Goal: Task Accomplishment & Management: Use online tool/utility

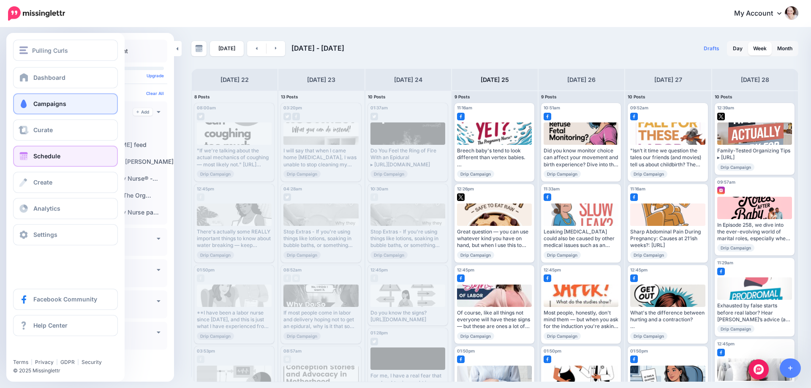
click at [24, 105] on span at bounding box center [23, 104] width 11 height 8
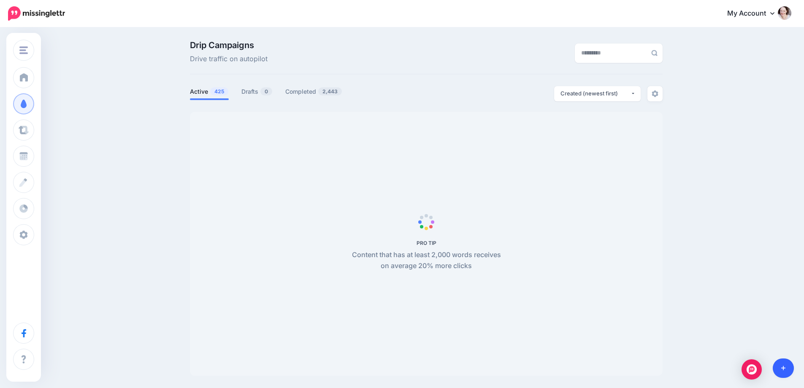
click at [788, 372] on link at bounding box center [784, 368] width 22 height 19
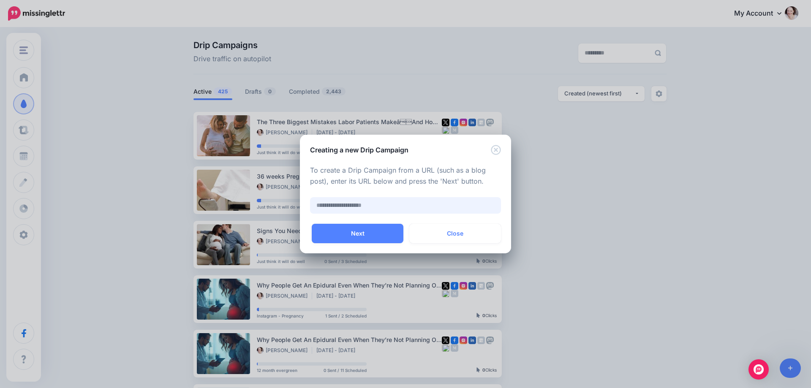
paste input "**********"
type input "**********"
click at [337, 227] on button "Next" at bounding box center [358, 233] width 92 height 19
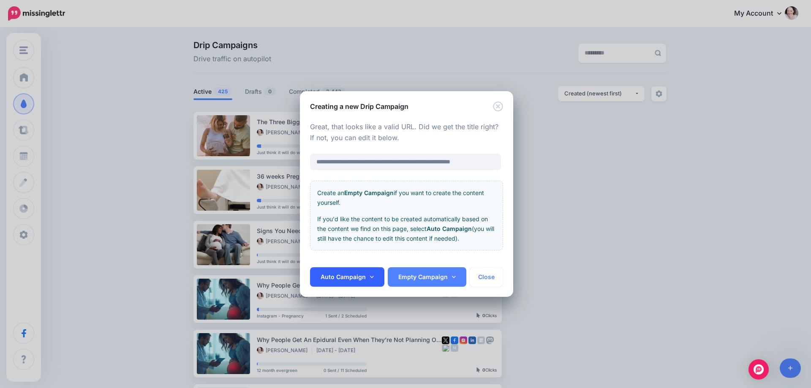
click at [351, 278] on link "Auto Campaign" at bounding box center [347, 276] width 74 height 19
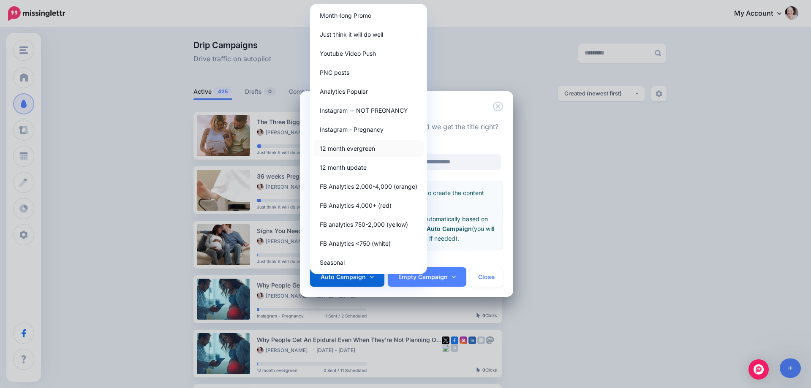
click at [347, 146] on link "12 month evergreen" at bounding box center [368, 148] width 110 height 16
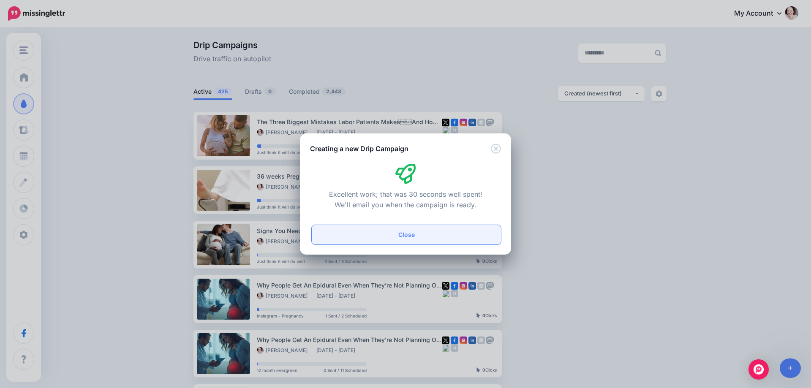
click at [423, 240] on button "Close" at bounding box center [406, 234] width 189 height 19
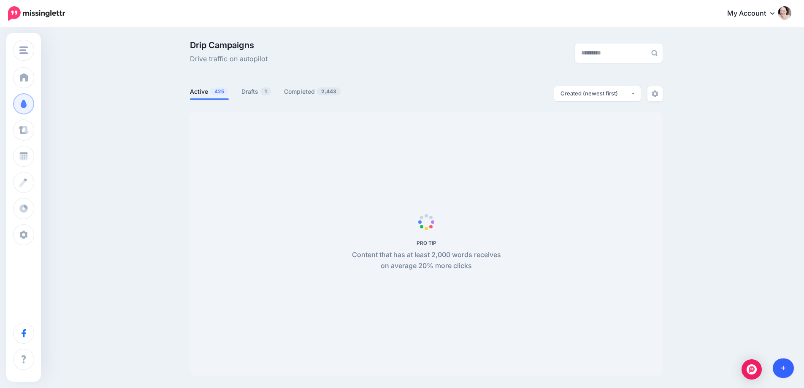
click at [786, 369] on link at bounding box center [784, 368] width 22 height 19
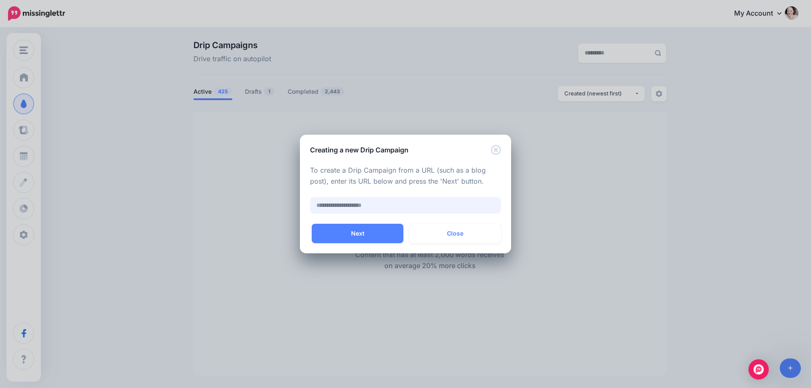
paste input "**********"
type input "**********"
click at [359, 234] on button "Next" at bounding box center [358, 233] width 92 height 19
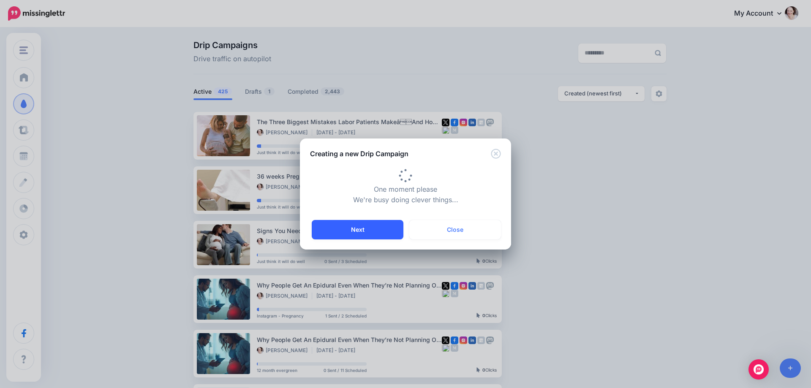
type input "**********"
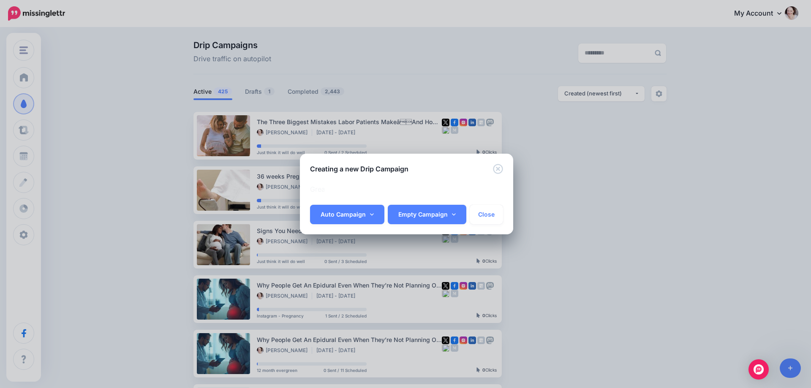
scroll to position [0, 18]
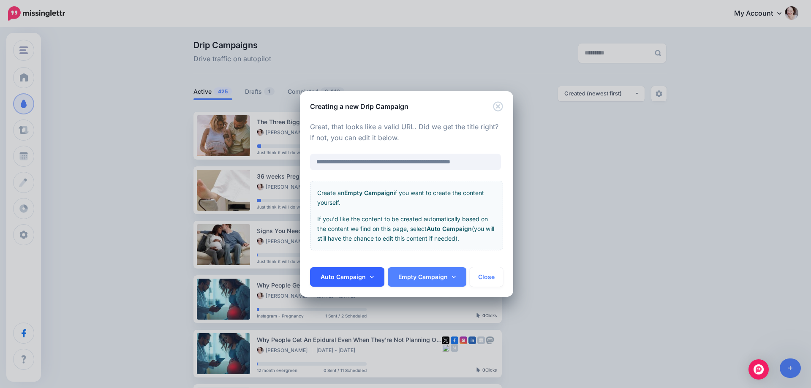
click at [353, 272] on link "Auto Campaign" at bounding box center [347, 276] width 74 height 19
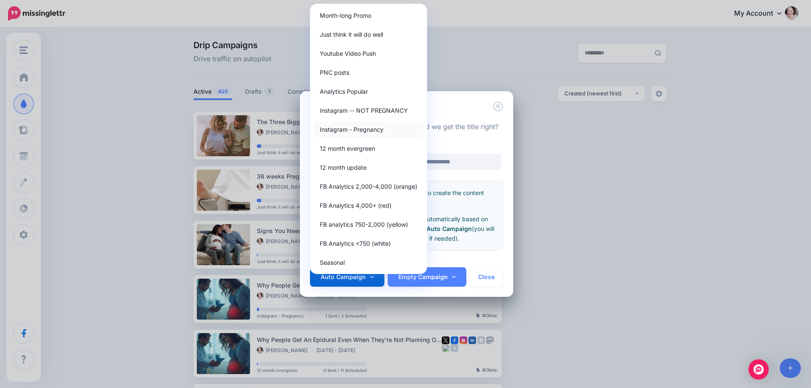
click at [346, 129] on link "Instagram - Pregnancy" at bounding box center [368, 129] width 110 height 16
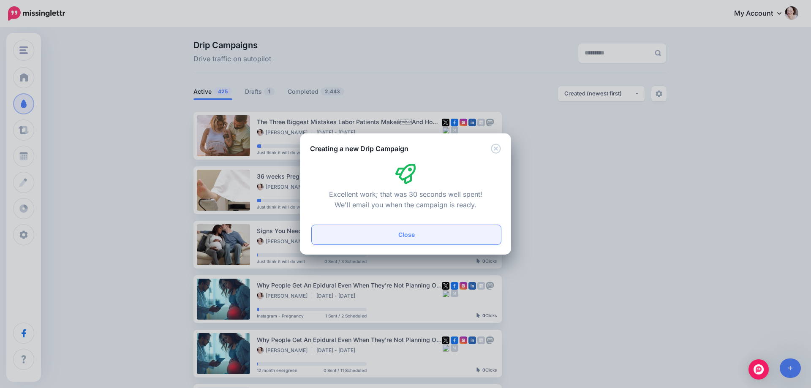
click at [395, 239] on button "Close" at bounding box center [406, 234] width 189 height 19
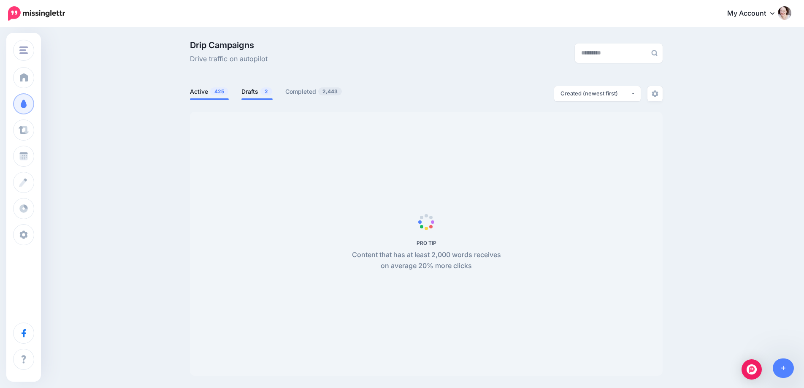
click at [259, 89] on link "Drafts 2" at bounding box center [257, 92] width 31 height 10
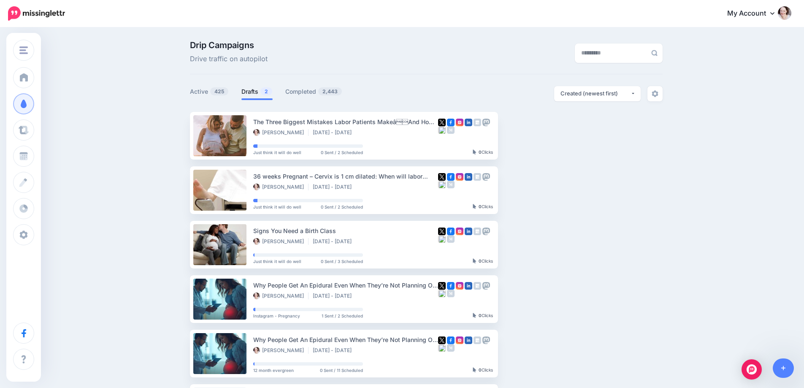
click at [259, 89] on link "Drafts 2" at bounding box center [257, 92] width 31 height 10
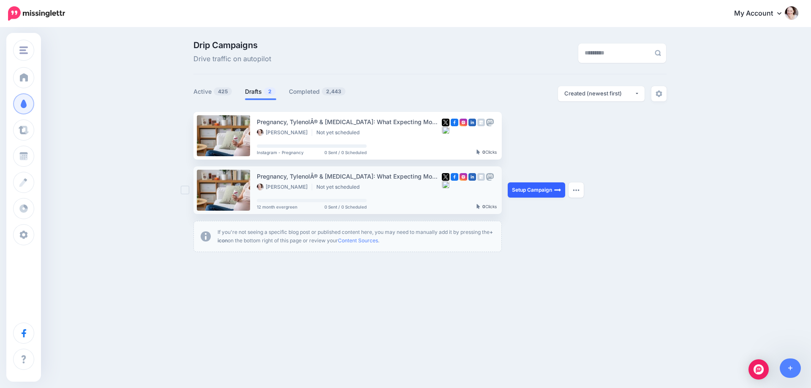
click at [528, 188] on link "Setup Campaign" at bounding box center [536, 189] width 57 height 15
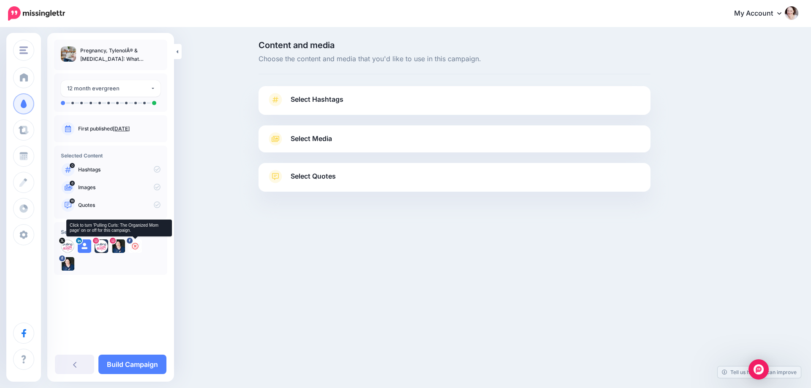
click at [135, 245] on icon at bounding box center [135, 246] width 7 height 7
click at [119, 245] on icon at bounding box center [118, 246] width 7 height 7
click at [103, 247] on icon at bounding box center [101, 246] width 7 height 7
click at [67, 246] on icon at bounding box center [67, 246] width 7 height 7
click at [344, 101] on link "Select Hashtags" at bounding box center [454, 104] width 375 height 22
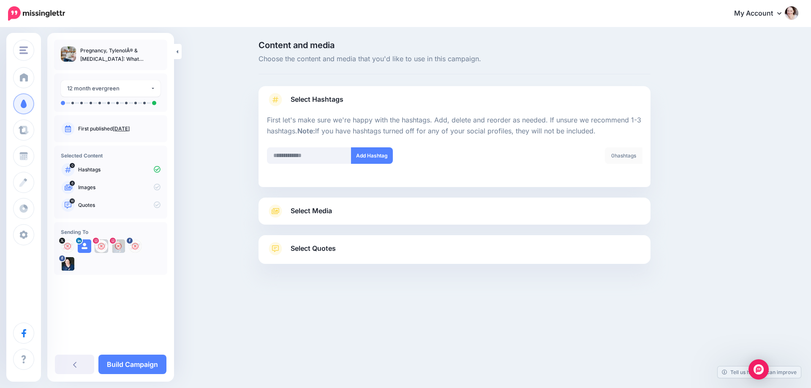
click at [342, 210] on link "Select Media" at bounding box center [454, 211] width 375 height 14
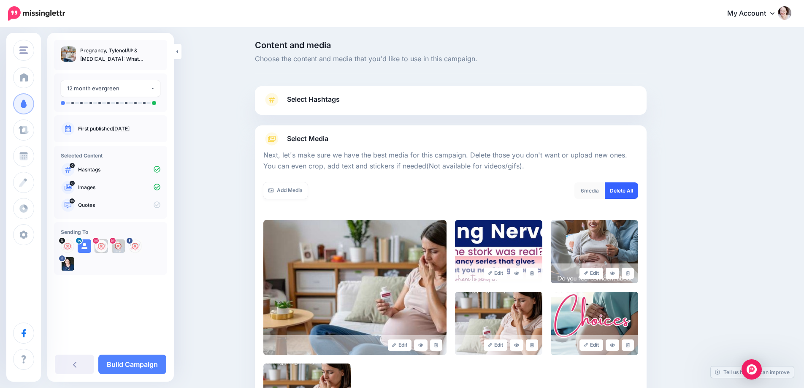
click at [625, 187] on link "Delete All" at bounding box center [621, 190] width 33 height 16
click at [291, 186] on link "Add Media" at bounding box center [286, 190] width 44 height 16
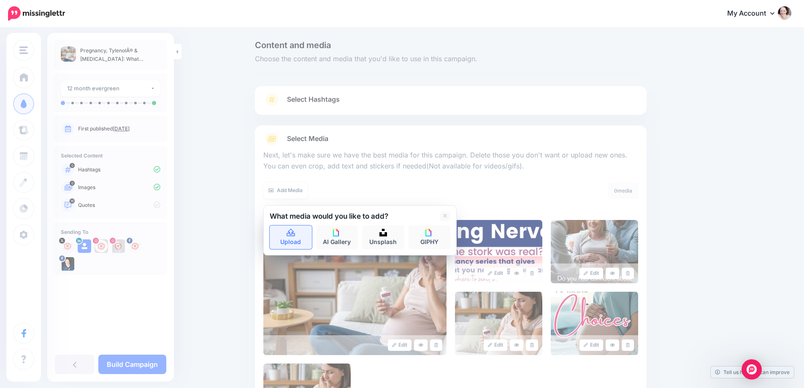
click at [299, 245] on link "Upload" at bounding box center [291, 238] width 42 height 24
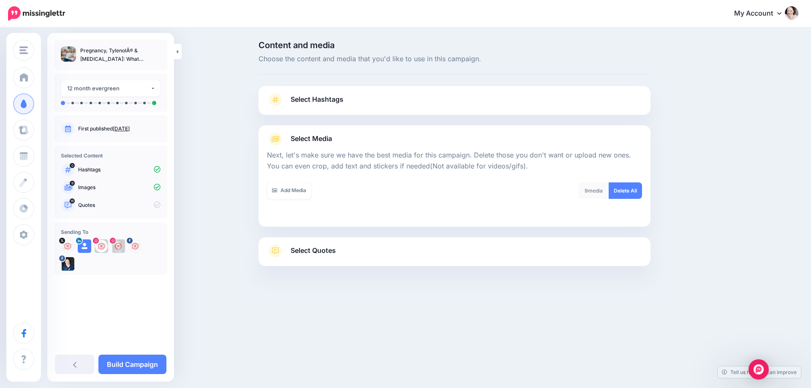
click at [492, 253] on link "Select Quotes" at bounding box center [454, 255] width 375 height 22
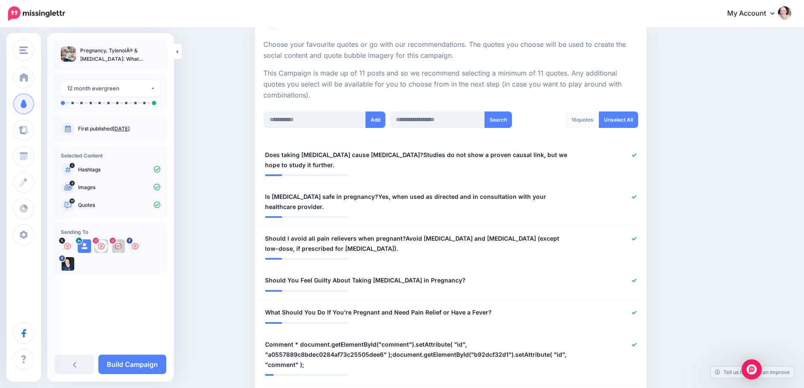
scroll to position [169, 0]
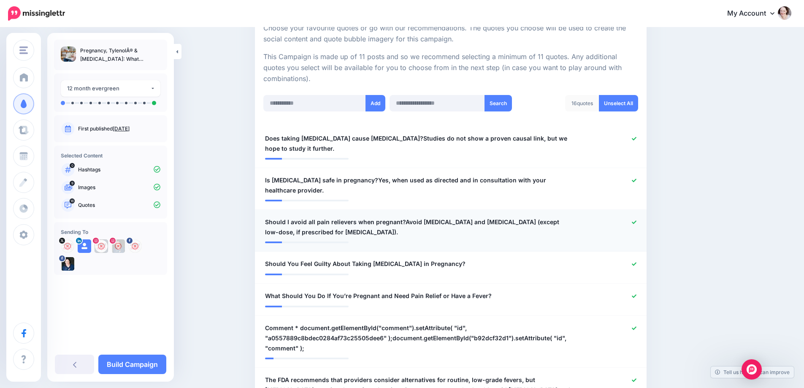
click at [412, 217] on span "Should I avoid all pain relievers when pregnant?Avoid ibuprofen and aspirin (ex…" at bounding box center [419, 227] width 308 height 20
click at [403, 217] on textarea "**********" at bounding box center [419, 227] width 308 height 20
type textarea "**********"
click at [637, 220] on icon at bounding box center [634, 222] width 5 height 5
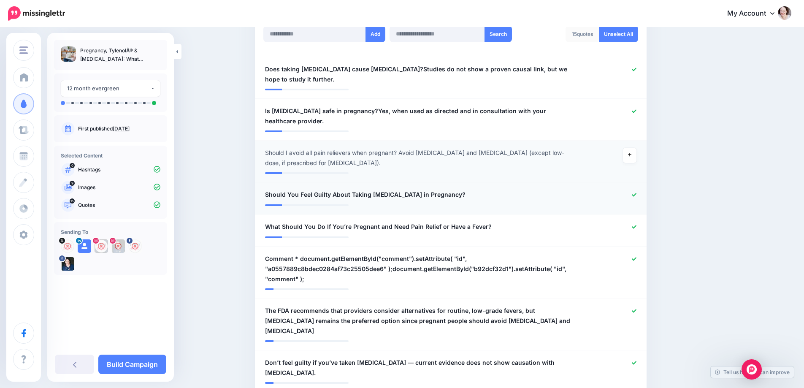
scroll to position [253, 0]
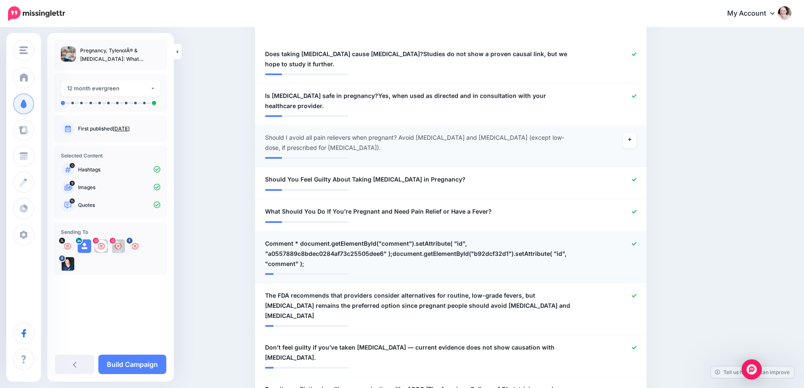
click at [637, 242] on icon at bounding box center [634, 244] width 5 height 5
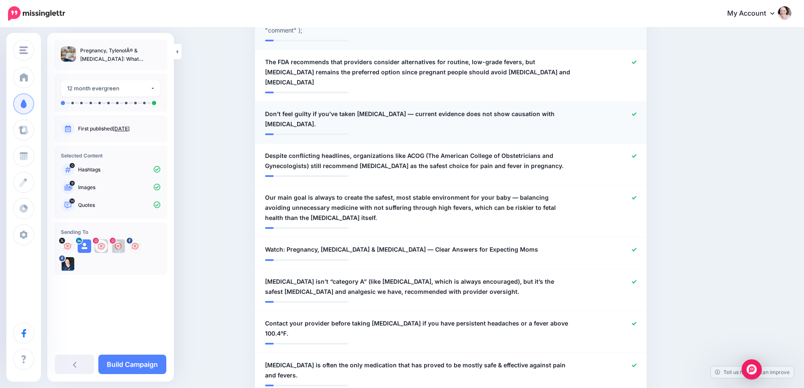
scroll to position [507, 0]
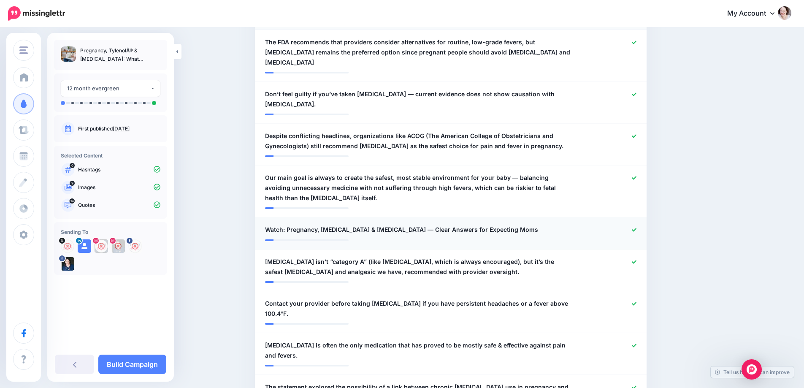
click at [637, 228] on icon at bounding box center [634, 230] width 5 height 5
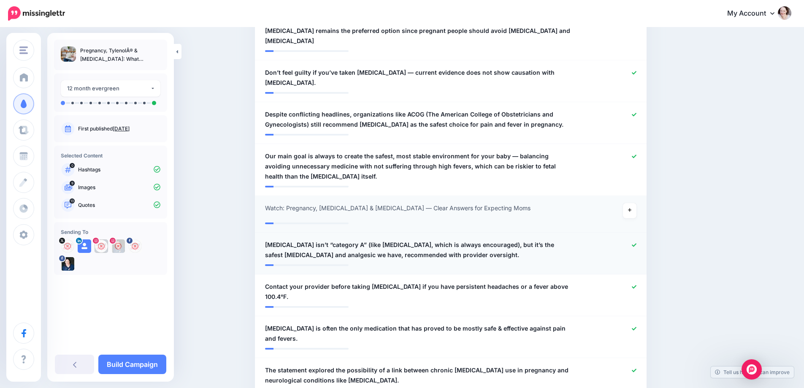
scroll to position [549, 0]
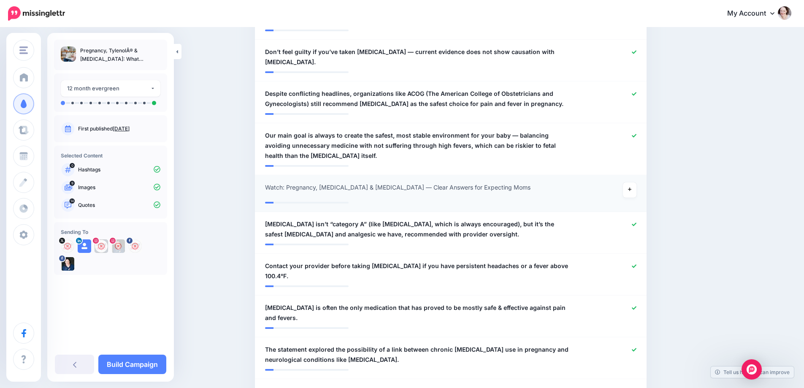
type textarea "**********"
click at [129, 365] on link "Build Campaign" at bounding box center [132, 364] width 68 height 19
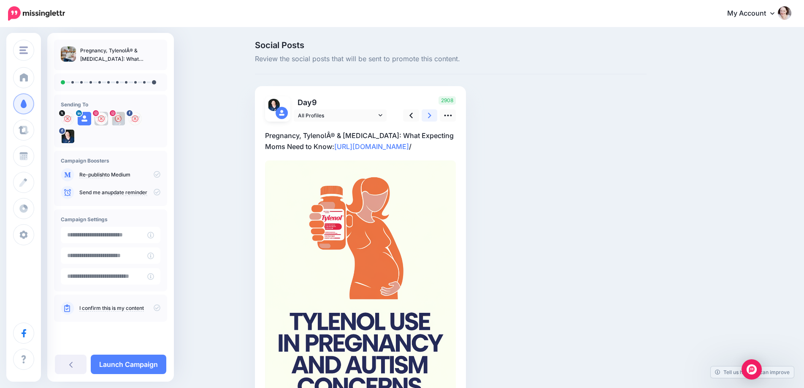
click at [435, 115] on link at bounding box center [430, 115] width 16 height 12
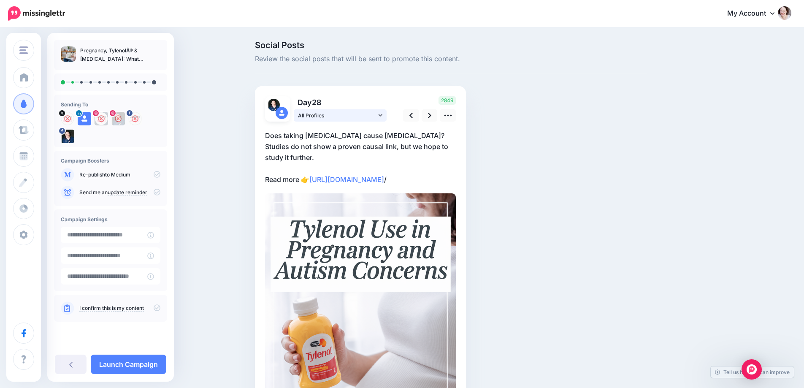
click at [366, 117] on span "All Profiles" at bounding box center [337, 115] width 79 height 9
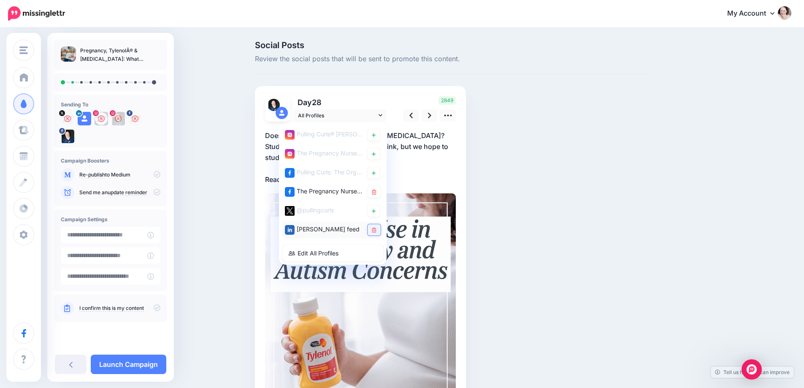
click at [377, 228] on icon at bounding box center [374, 230] width 5 height 5
click at [69, 360] on link at bounding box center [71, 364] width 32 height 19
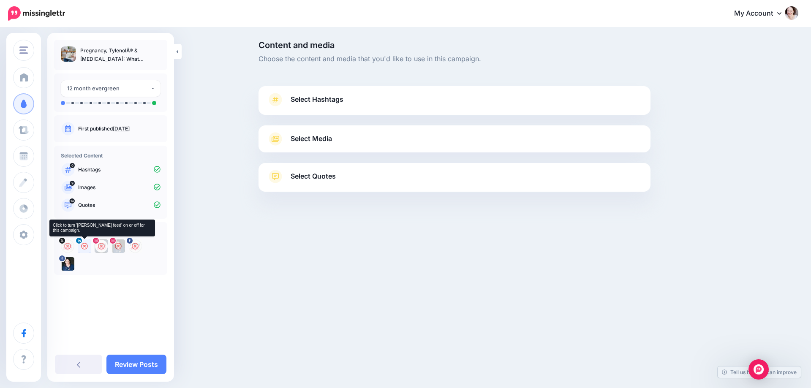
click at [86, 247] on icon at bounding box center [84, 246] width 7 height 7
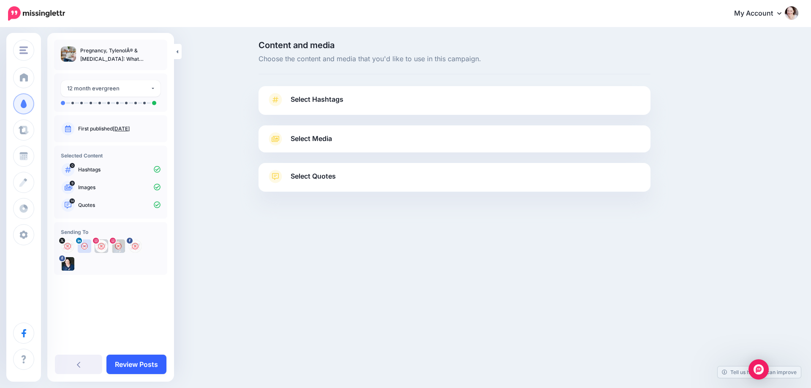
click at [138, 363] on link "Review Posts" at bounding box center [136, 364] width 60 height 19
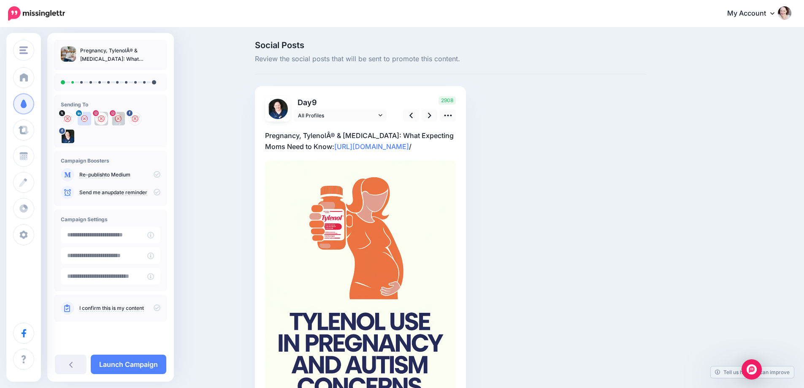
click at [329, 137] on p "Pregnancy, TylenolÂ® & Autism: What Expecting Moms Need to Know: https://pregnu…" at bounding box center [360, 141] width 191 height 22
click at [332, 135] on textarea "**********" at bounding box center [360, 141] width 191 height 22
type textarea "**********"
click at [432, 116] on icon at bounding box center [429, 115] width 3 height 9
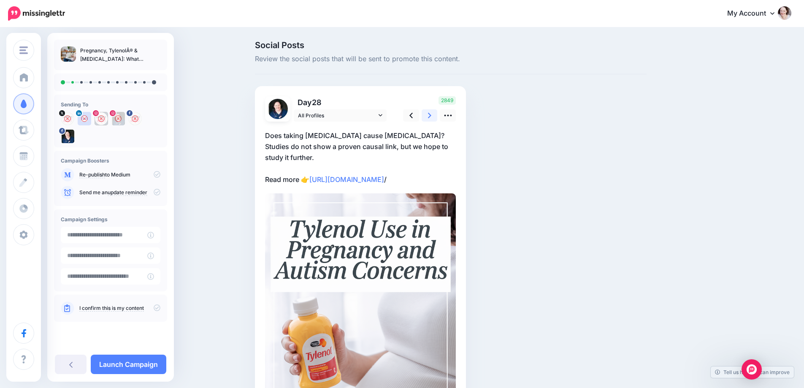
click at [432, 116] on icon at bounding box center [429, 115] width 3 height 9
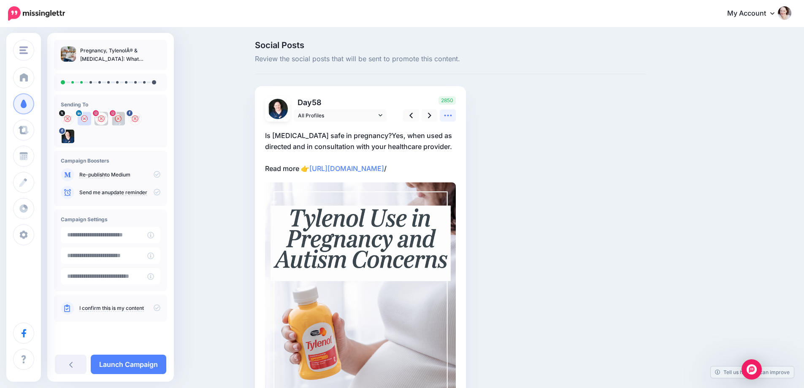
click at [452, 118] on icon at bounding box center [448, 115] width 9 height 9
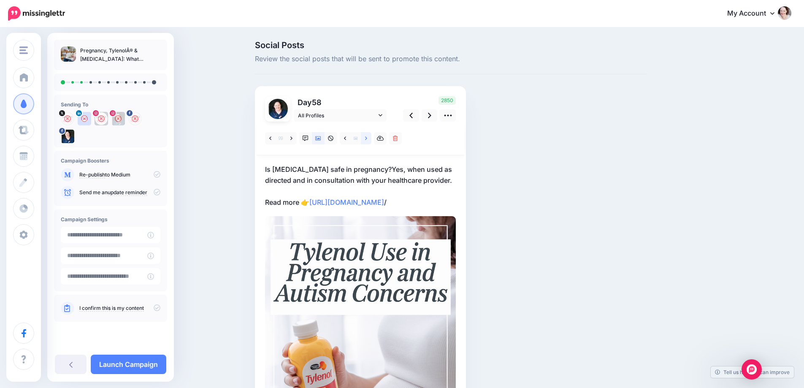
click at [367, 137] on icon at bounding box center [366, 139] width 2 height 6
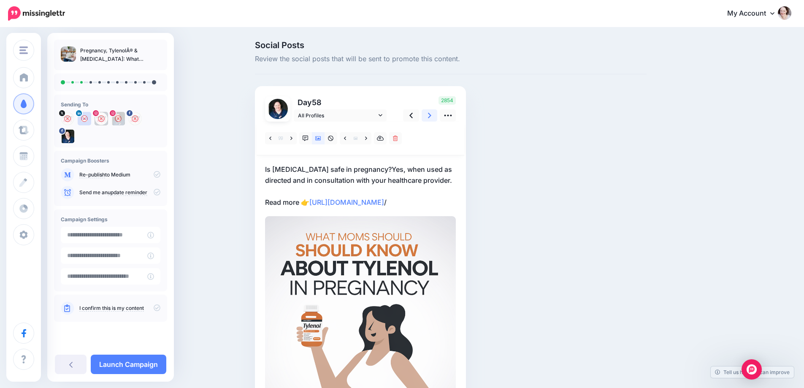
click at [435, 111] on link at bounding box center [430, 115] width 16 height 12
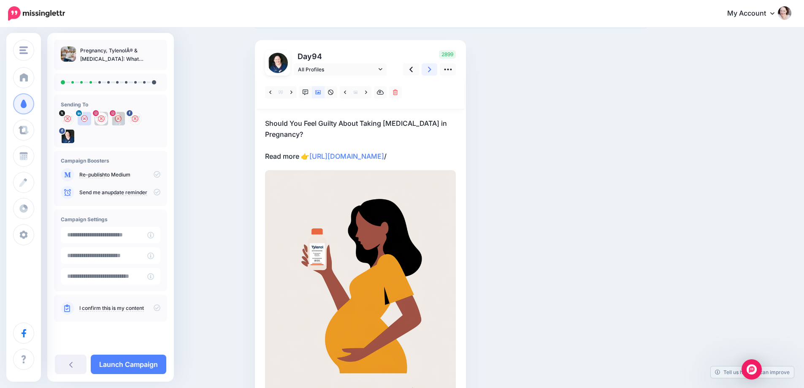
scroll to position [42, 0]
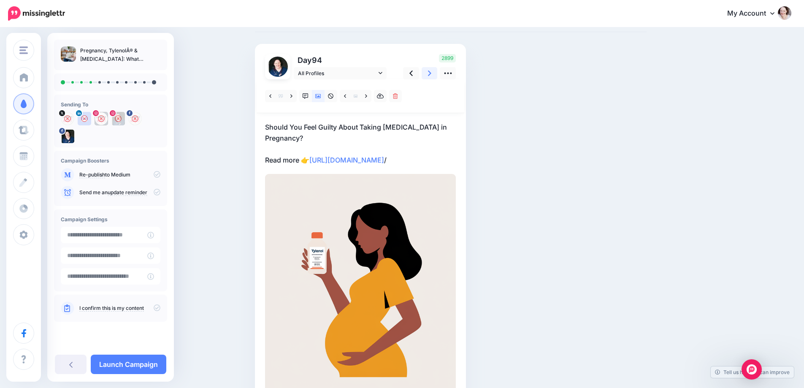
click at [432, 73] on icon at bounding box center [429, 73] width 3 height 9
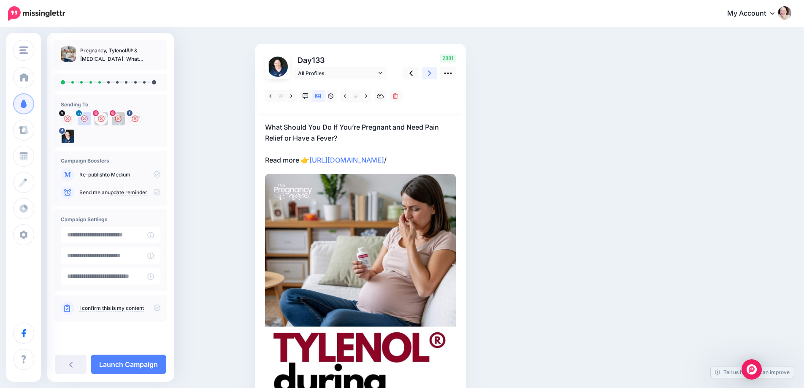
click at [432, 73] on icon at bounding box center [429, 73] width 3 height 9
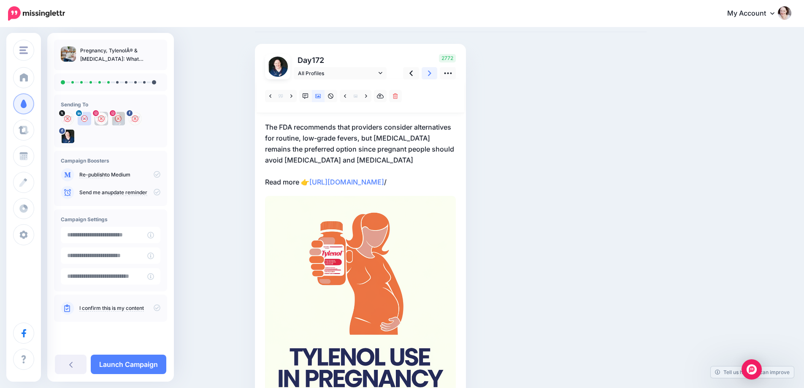
click at [432, 73] on icon at bounding box center [429, 73] width 3 height 9
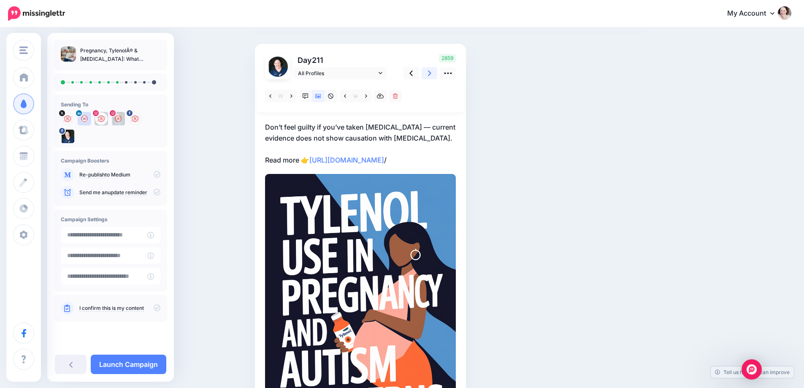
click at [432, 73] on icon at bounding box center [429, 73] width 3 height 9
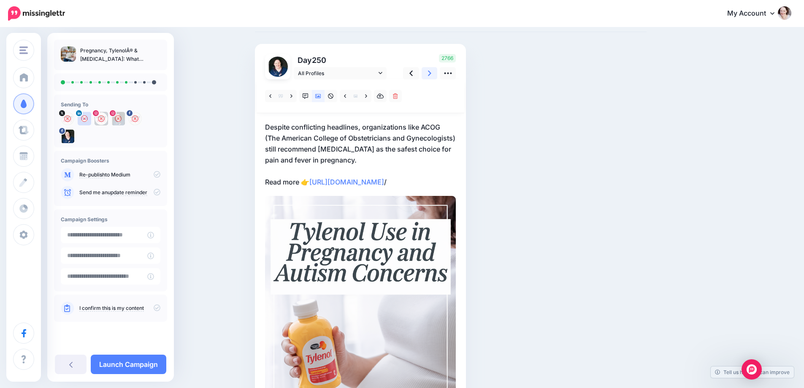
click at [432, 73] on icon at bounding box center [429, 73] width 3 height 9
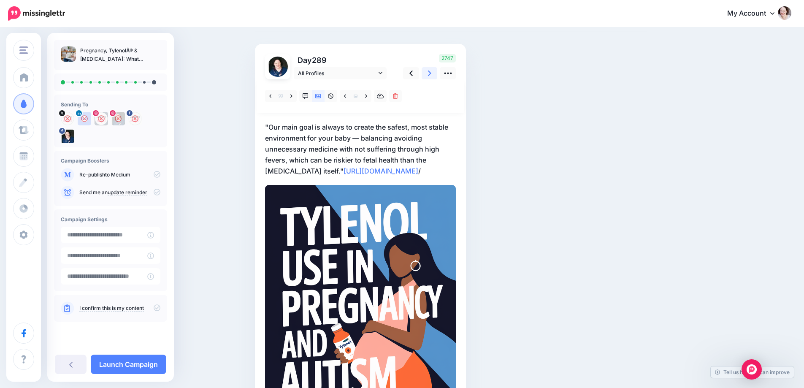
click at [432, 73] on icon at bounding box center [429, 73] width 3 height 9
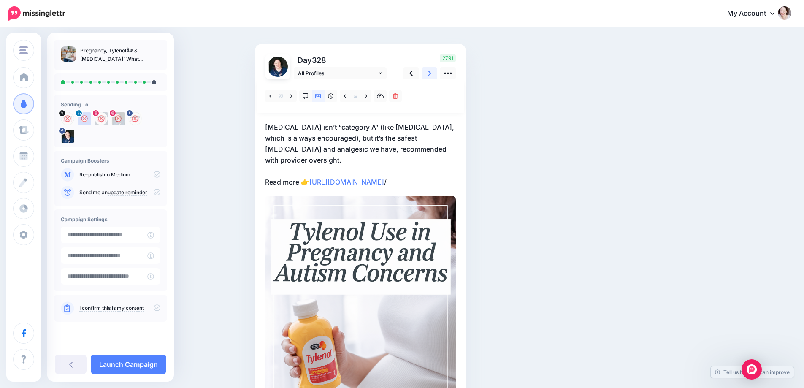
click at [432, 73] on icon at bounding box center [429, 73] width 3 height 9
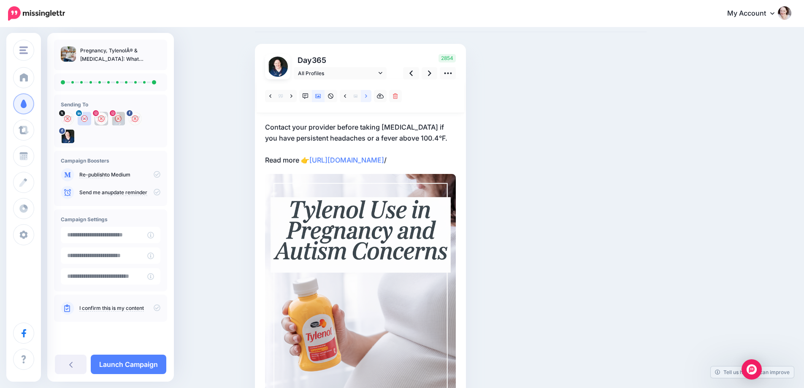
click at [372, 97] on link at bounding box center [366, 96] width 11 height 12
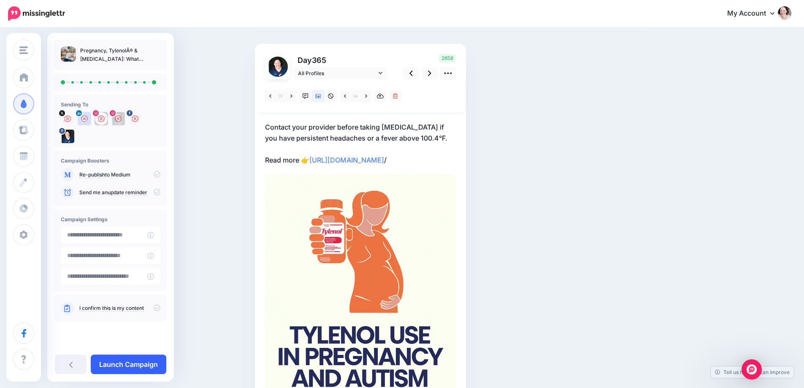
click at [115, 367] on link "Launch Campaign" at bounding box center [129, 364] width 76 height 19
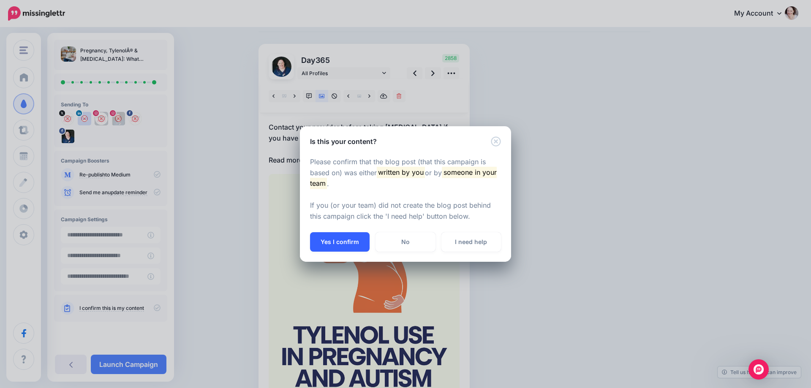
click at [353, 236] on button "Yes I confirm" at bounding box center [340, 241] width 60 height 19
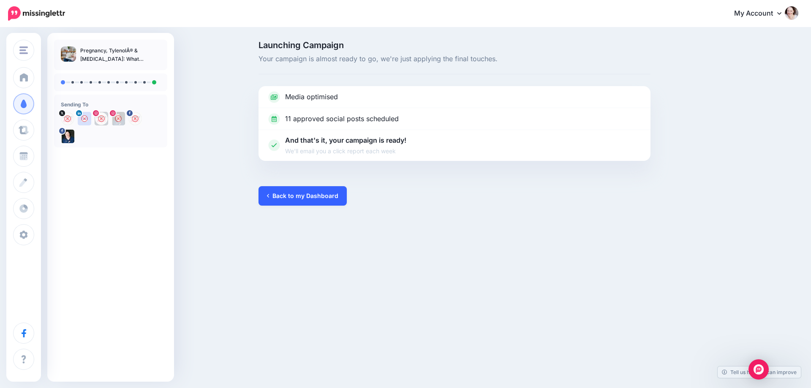
click at [307, 194] on link "Back to my Dashboard" at bounding box center [302, 195] width 88 height 19
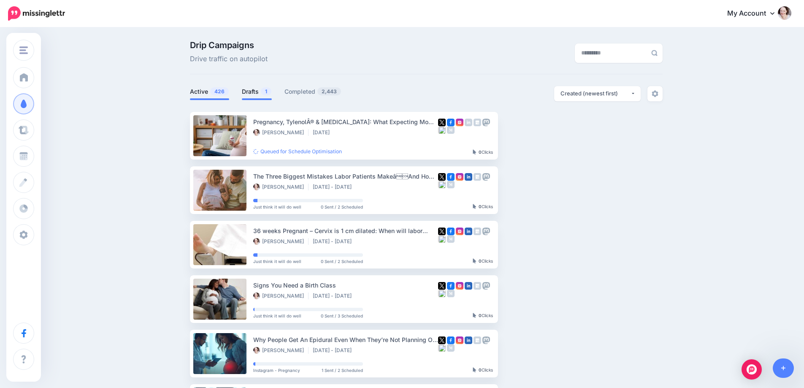
click at [266, 92] on span "1" at bounding box center [266, 91] width 11 height 8
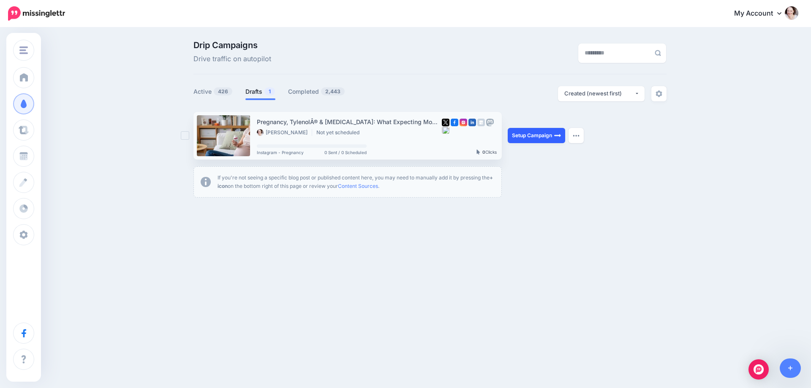
click at [543, 138] on link "Setup Campaign" at bounding box center [536, 135] width 57 height 15
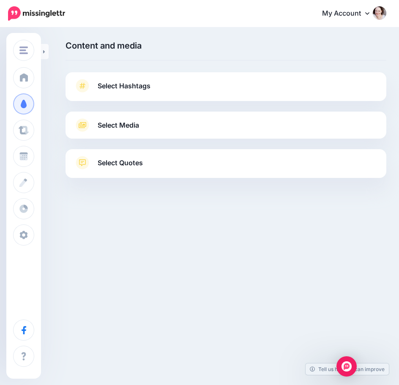
click at [118, 164] on span "Select Quotes" at bounding box center [120, 162] width 45 height 11
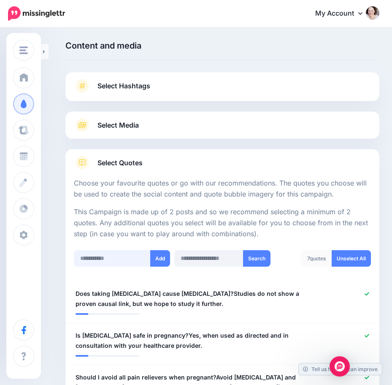
click at [122, 264] on input "text" at bounding box center [112, 258] width 77 height 16
click at [345, 258] on link "Unselect All" at bounding box center [351, 258] width 39 height 16
click at [113, 258] on input "text" at bounding box center [112, 258] width 77 height 16
paste input "**********"
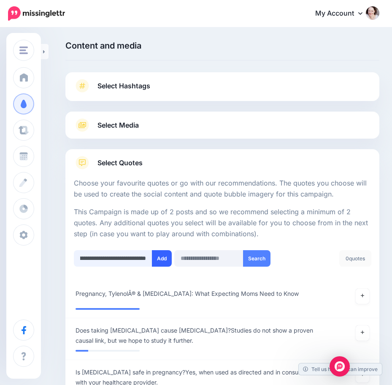
type input "**********"
click at [162, 256] on button "Add" at bounding box center [162, 258] width 20 height 16
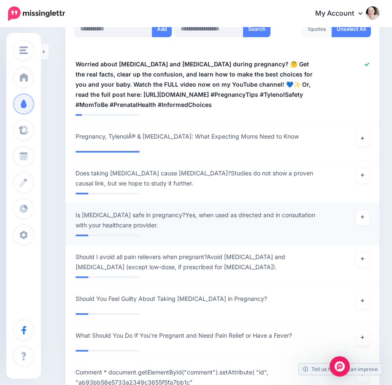
scroll to position [155, 0]
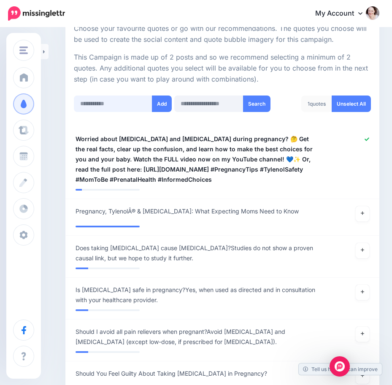
click at [111, 100] on input "text" at bounding box center [113, 103] width 79 height 16
paste input "**********"
type input "**********"
click at [160, 107] on button "Add" at bounding box center [162, 103] width 20 height 16
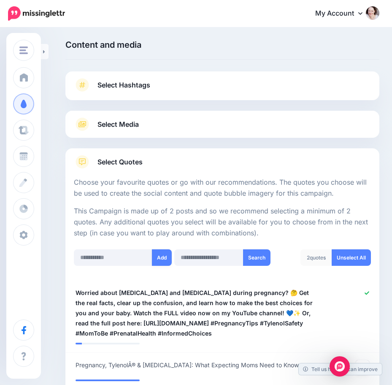
scroll to position [0, 0]
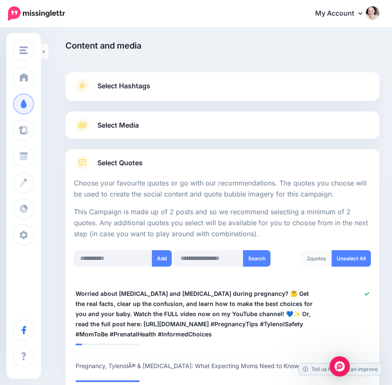
click at [110, 118] on div "Select Media Next, let's make sure we have the best media for this campaign. De…" at bounding box center [222, 124] width 314 height 27
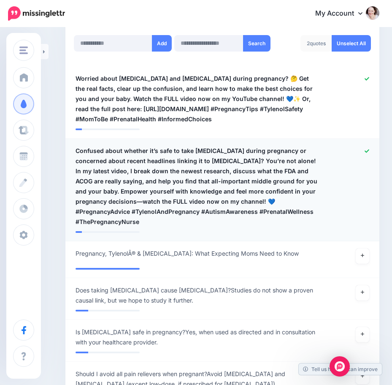
scroll to position [112, 0]
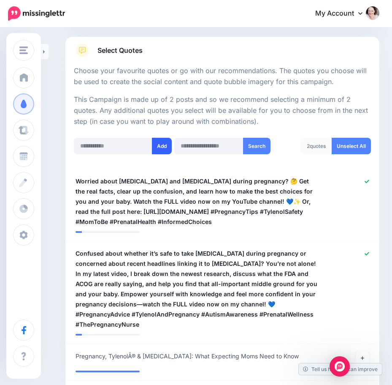
click at [162, 152] on button "Add" at bounding box center [162, 146] width 20 height 16
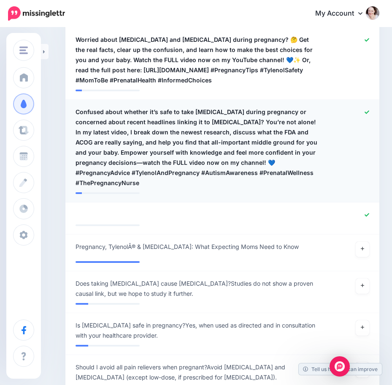
scroll to position [239, 0]
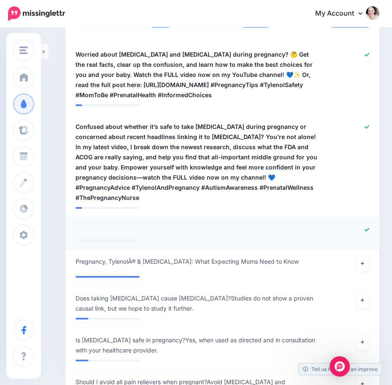
click at [370, 224] on div at bounding box center [350, 229] width 51 height 11
click at [370, 228] on icon at bounding box center [367, 229] width 5 height 3
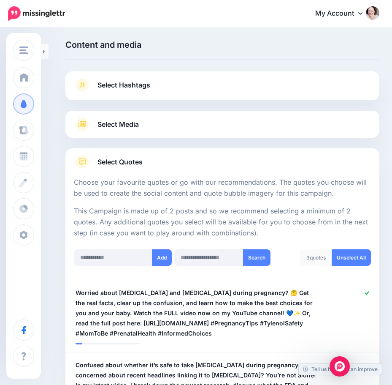
scroll to position [0, 0]
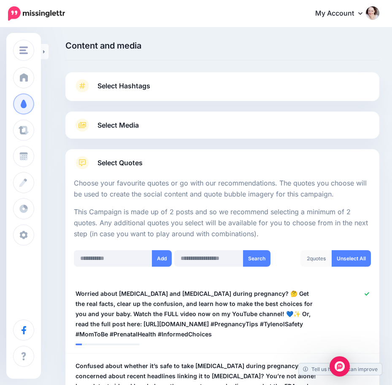
click at [112, 111] on div at bounding box center [222, 106] width 314 height 11
click at [114, 120] on span "Select Media" at bounding box center [118, 125] width 41 height 11
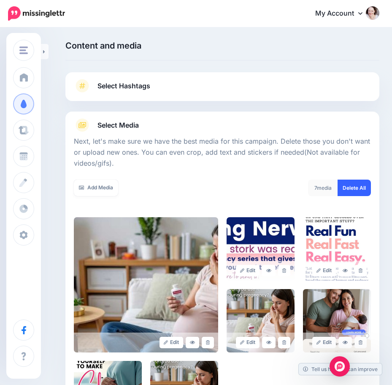
click at [371, 188] on link "Delete All" at bounding box center [354, 187] width 33 height 16
click at [111, 194] on link "Add Media" at bounding box center [96, 187] width 44 height 16
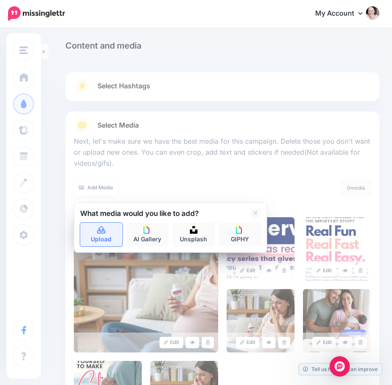
click at [106, 231] on icon at bounding box center [102, 230] width 10 height 8
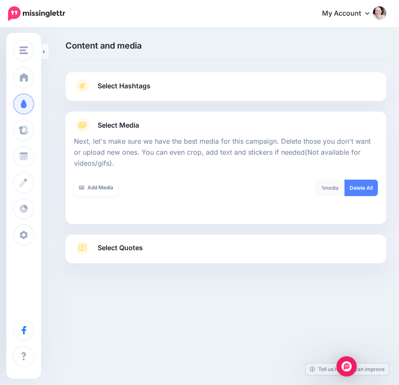
click at [183, 245] on link "Select Quotes" at bounding box center [226, 252] width 304 height 22
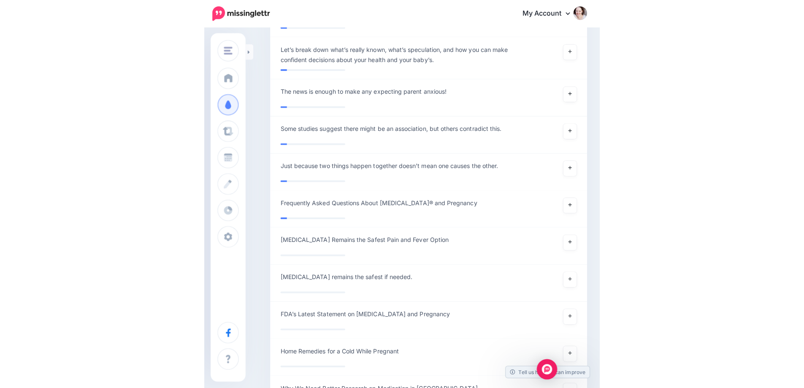
scroll to position [2072, 0]
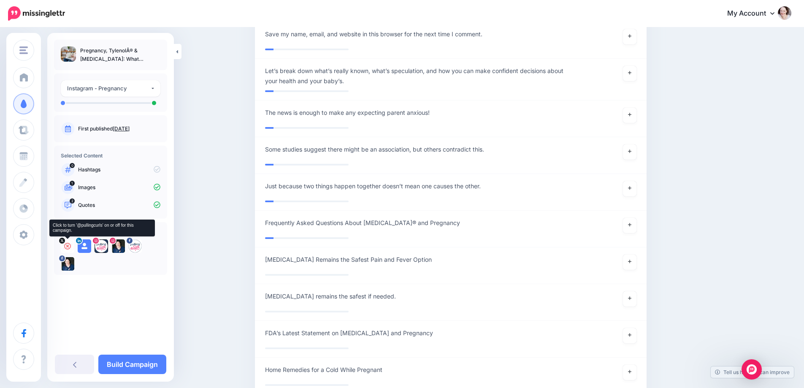
click at [66, 245] on icon at bounding box center [67, 246] width 7 height 7
click at [98, 245] on icon at bounding box center [101, 246] width 7 height 7
click at [135, 246] on icon at bounding box center [135, 246] width 7 height 7
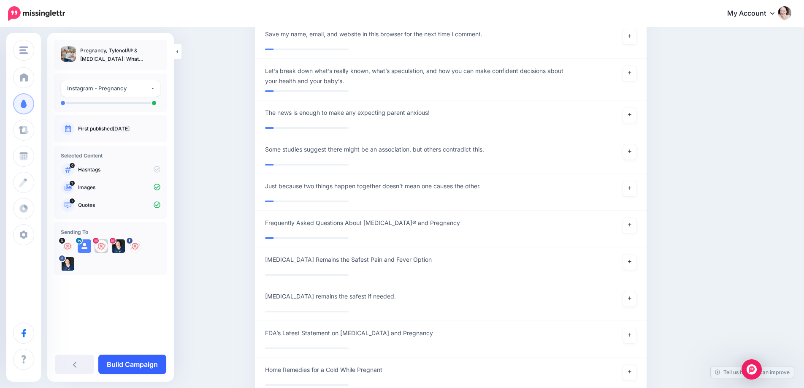
click at [130, 364] on link "Build Campaign" at bounding box center [132, 364] width 68 height 19
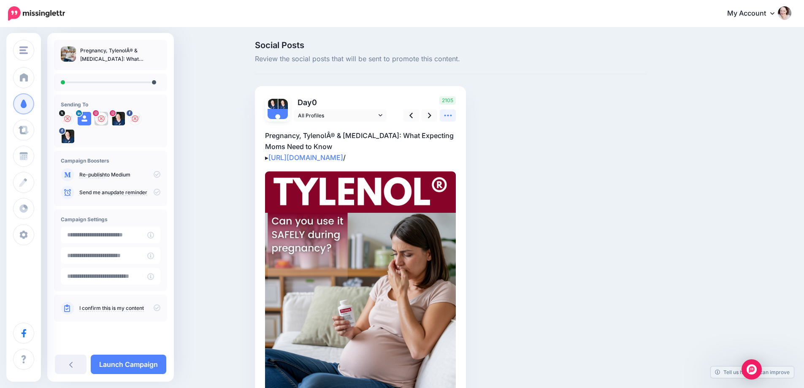
click at [450, 114] on icon at bounding box center [448, 115] width 9 height 9
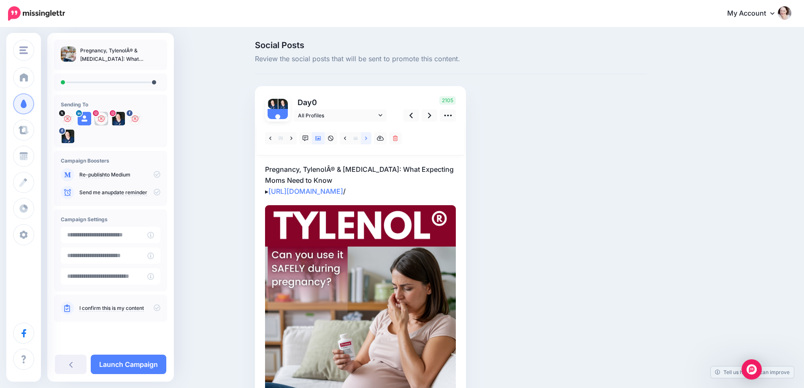
click at [367, 138] on icon at bounding box center [366, 139] width 2 height 6
click at [293, 139] on icon at bounding box center [292, 139] width 2 height 6
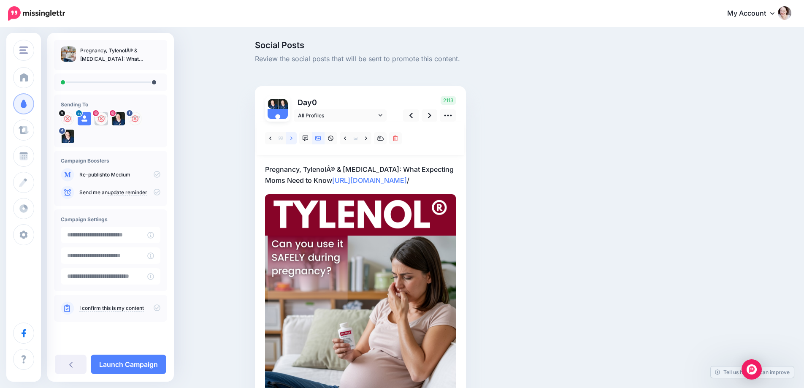
click at [293, 139] on icon at bounding box center [292, 139] width 2 height 6
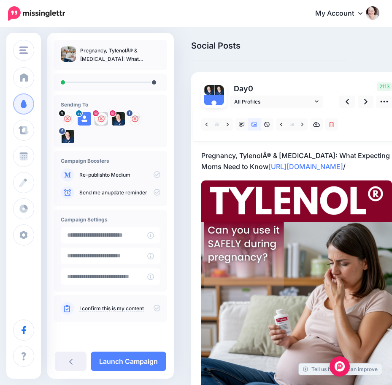
click at [213, 154] on p "Pregnancy, TylenolÂ® & [MEDICAL_DATA]: What Expecting Moms Need to Know [URL][D…" at bounding box center [296, 161] width 191 height 22
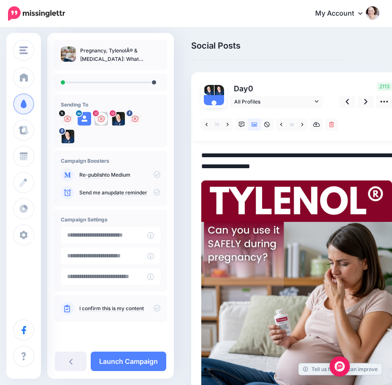
click at [255, 154] on textarea "**********" at bounding box center [296, 161] width 191 height 22
click at [235, 167] on textarea "**********" at bounding box center [296, 161] width 191 height 22
drag, startPoint x: 247, startPoint y: 166, endPoint x: 151, endPoint y: 133, distance: 102.2
click at [151, 133] on div "Pulling Curls Pulling Curls Add Workspace Dashboard Campaigns Curate Schedule C…" at bounding box center [196, 247] width 392 height 439
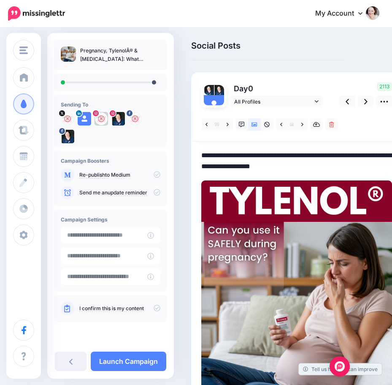
paste textarea "**********"
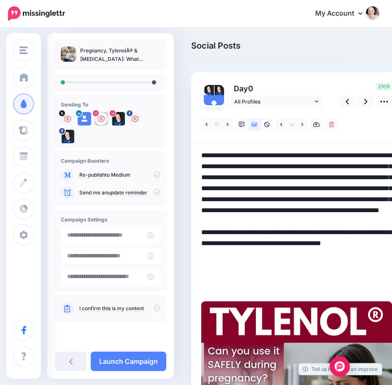
click at [250, 240] on textarea "**********" at bounding box center [296, 221] width 191 height 143
drag, startPoint x: 342, startPoint y: 286, endPoint x: 274, endPoint y: 285, distance: 68.0
click at [274, 285] on textarea "**********" at bounding box center [296, 221] width 191 height 143
paste textarea "**********"
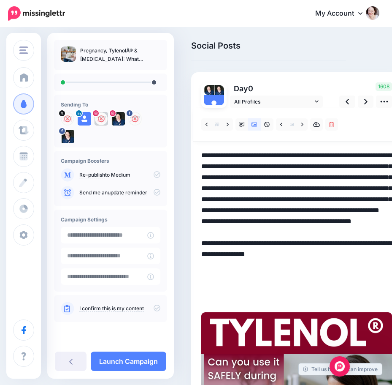
click at [283, 252] on textarea "**********" at bounding box center [296, 227] width 191 height 154
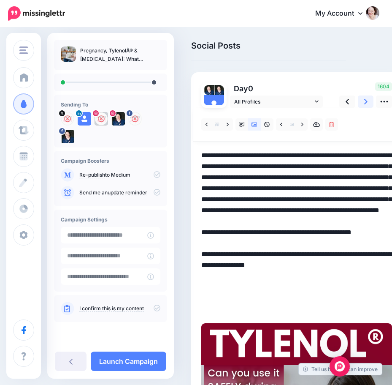
click at [359, 101] on link at bounding box center [366, 101] width 16 height 12
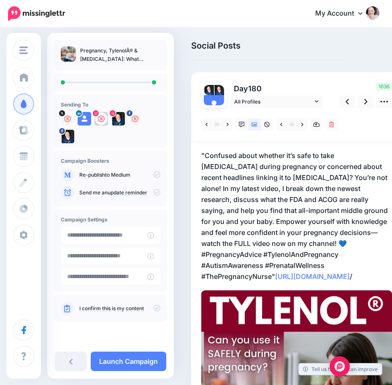
click at [277, 209] on p ""Confused about whether it’s safe to take [MEDICAL_DATA] during pregnancy or co…" at bounding box center [296, 216] width 191 height 132
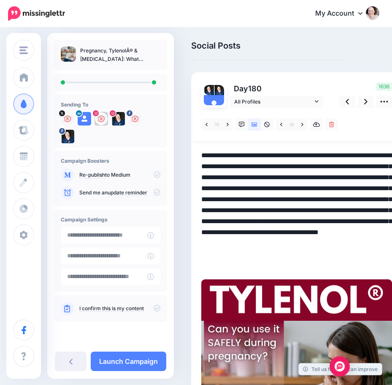
drag, startPoint x: 378, startPoint y: 264, endPoint x: -3, endPoint y: 49, distance: 437.2
click at [0, 49] on html "My Account Dashboard My Account Billing Logout" at bounding box center [196, 192] width 392 height 385
paste textarea
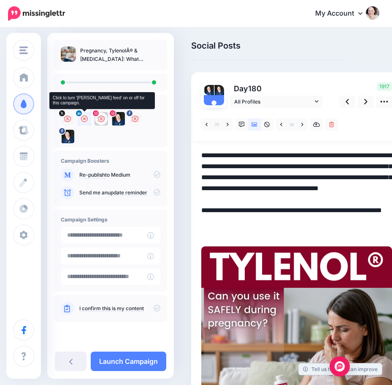
type textarea "**********"
click at [85, 119] on icon at bounding box center [84, 118] width 7 height 7
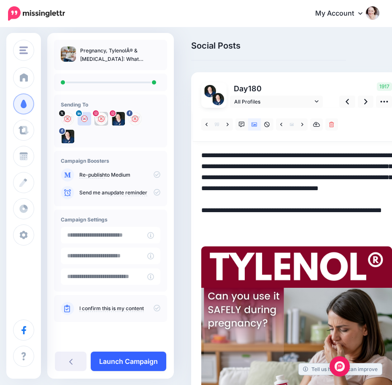
click at [109, 364] on link "Launch Campaign" at bounding box center [129, 360] width 76 height 19
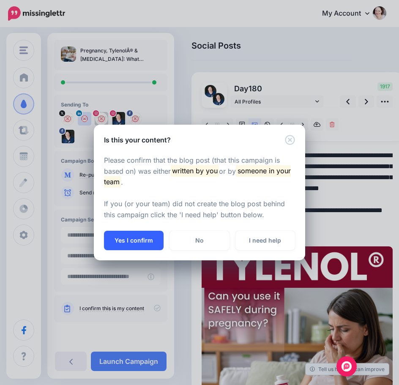
click at [131, 235] on button "Yes I confirm" at bounding box center [134, 240] width 60 height 19
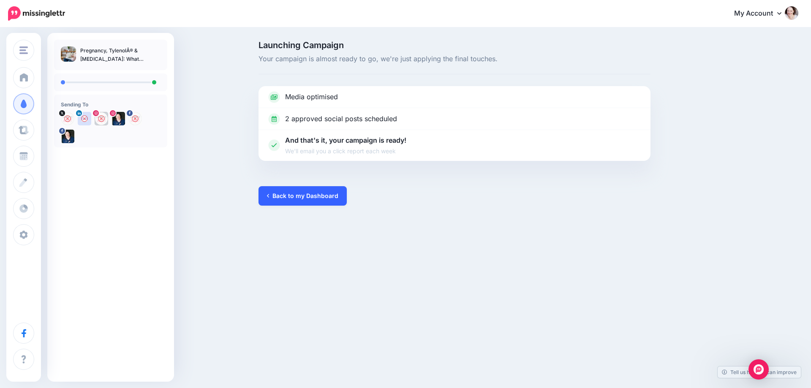
click at [290, 194] on link "Back to my Dashboard" at bounding box center [302, 195] width 88 height 19
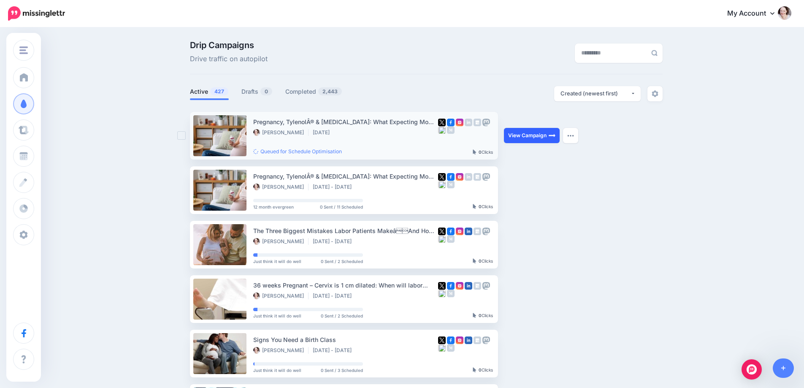
click at [543, 134] on link "View Campaign" at bounding box center [532, 135] width 56 height 15
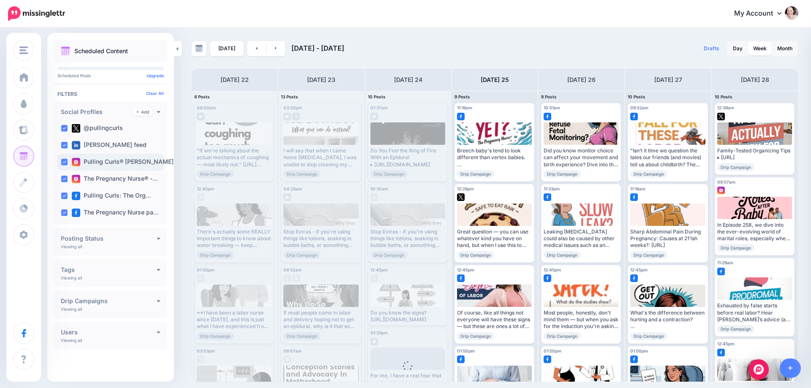
click at [61, 163] on ins at bounding box center [64, 162] width 7 height 7
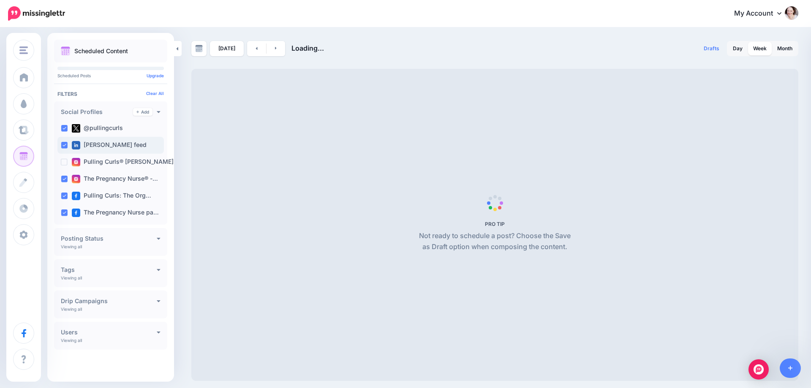
click at [63, 145] on ins at bounding box center [64, 145] width 7 height 7
click at [64, 130] on ins at bounding box center [64, 128] width 7 height 7
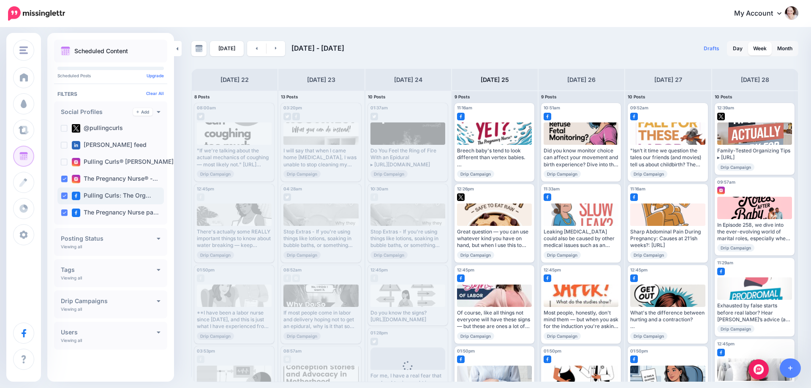
click at [61, 195] on ins at bounding box center [64, 196] width 7 height 7
click at [62, 213] on ins at bounding box center [64, 212] width 7 height 7
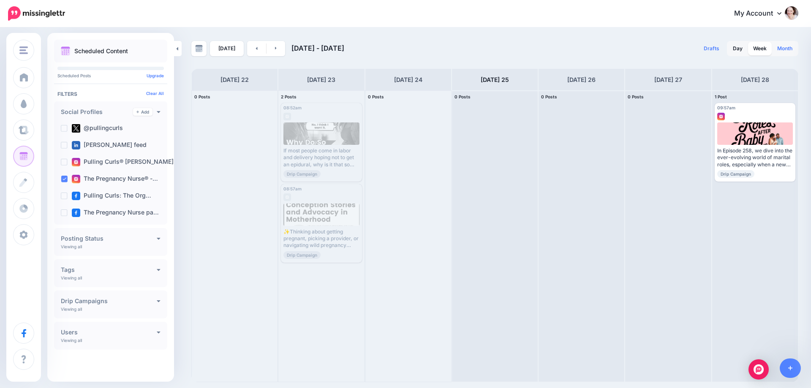
click at [788, 47] on link "Month" at bounding box center [784, 49] width 25 height 14
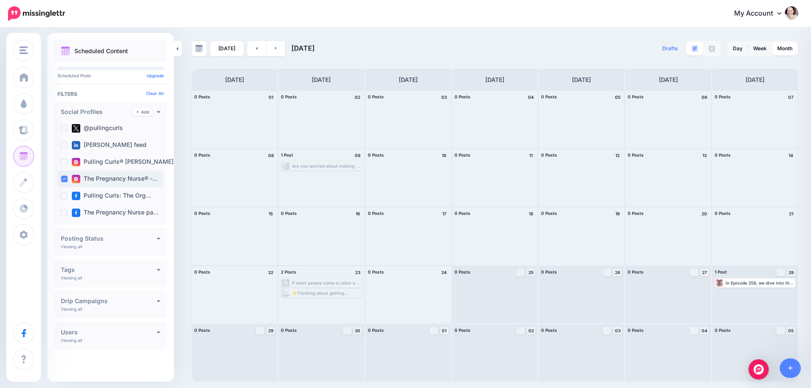
click at [62, 182] on ins at bounding box center [64, 179] width 7 height 7
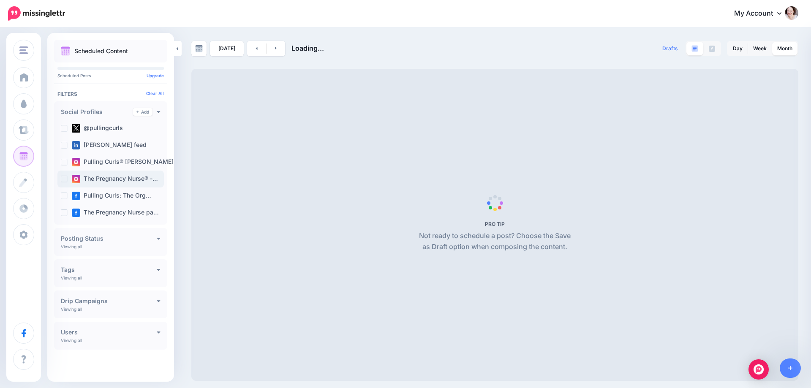
click at [62, 181] on ins at bounding box center [64, 179] width 7 height 7
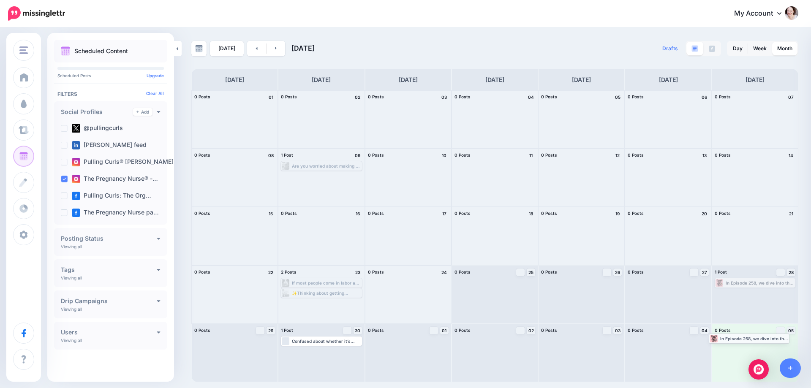
drag, startPoint x: 744, startPoint y: 284, endPoint x: 738, endPoint y: 339, distance: 55.6
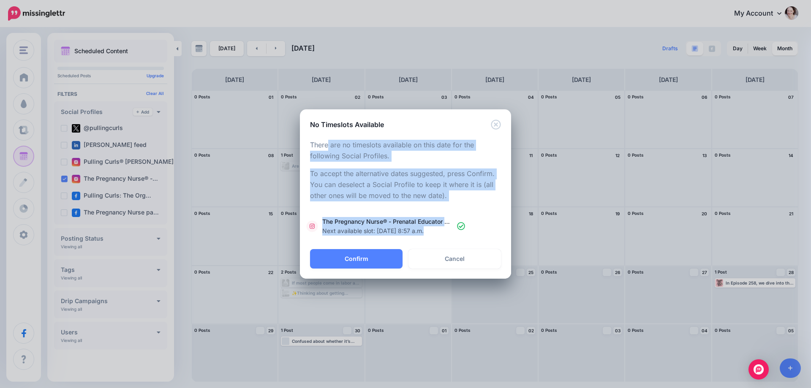
drag, startPoint x: 294, startPoint y: 341, endPoint x: 347, endPoint y: 341, distance: 52.8
click at [347, 341] on div "No Timeslots Available Loading There are no timeslots available on this date fo…" at bounding box center [405, 194] width 811 height 388
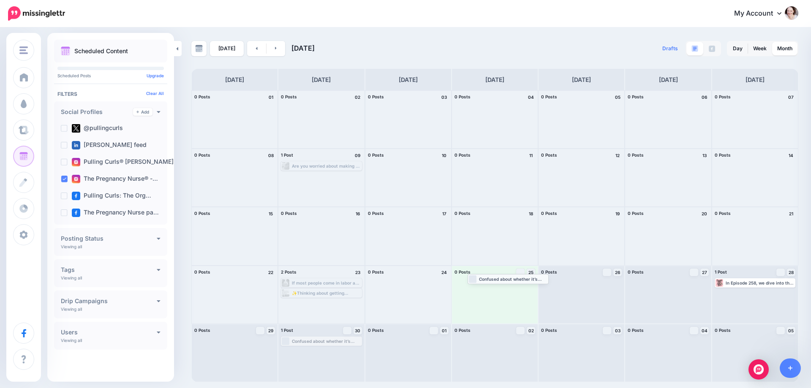
drag, startPoint x: 299, startPoint y: 344, endPoint x: 481, endPoint y: 283, distance: 191.8
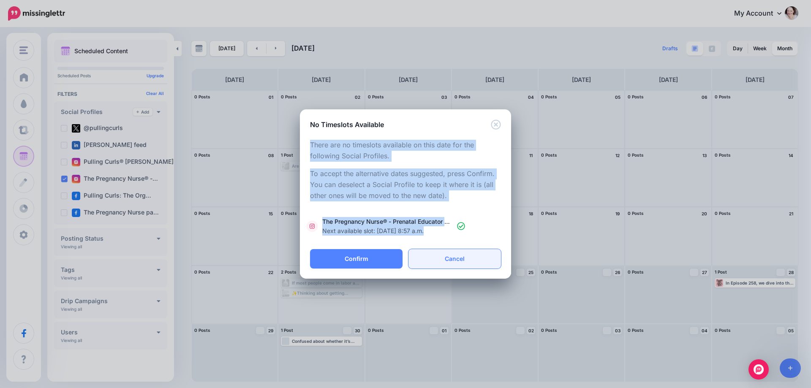
click at [468, 261] on link "Cancel" at bounding box center [454, 258] width 92 height 19
